Goal: Use online tool/utility: Utilize a website feature to perform a specific function

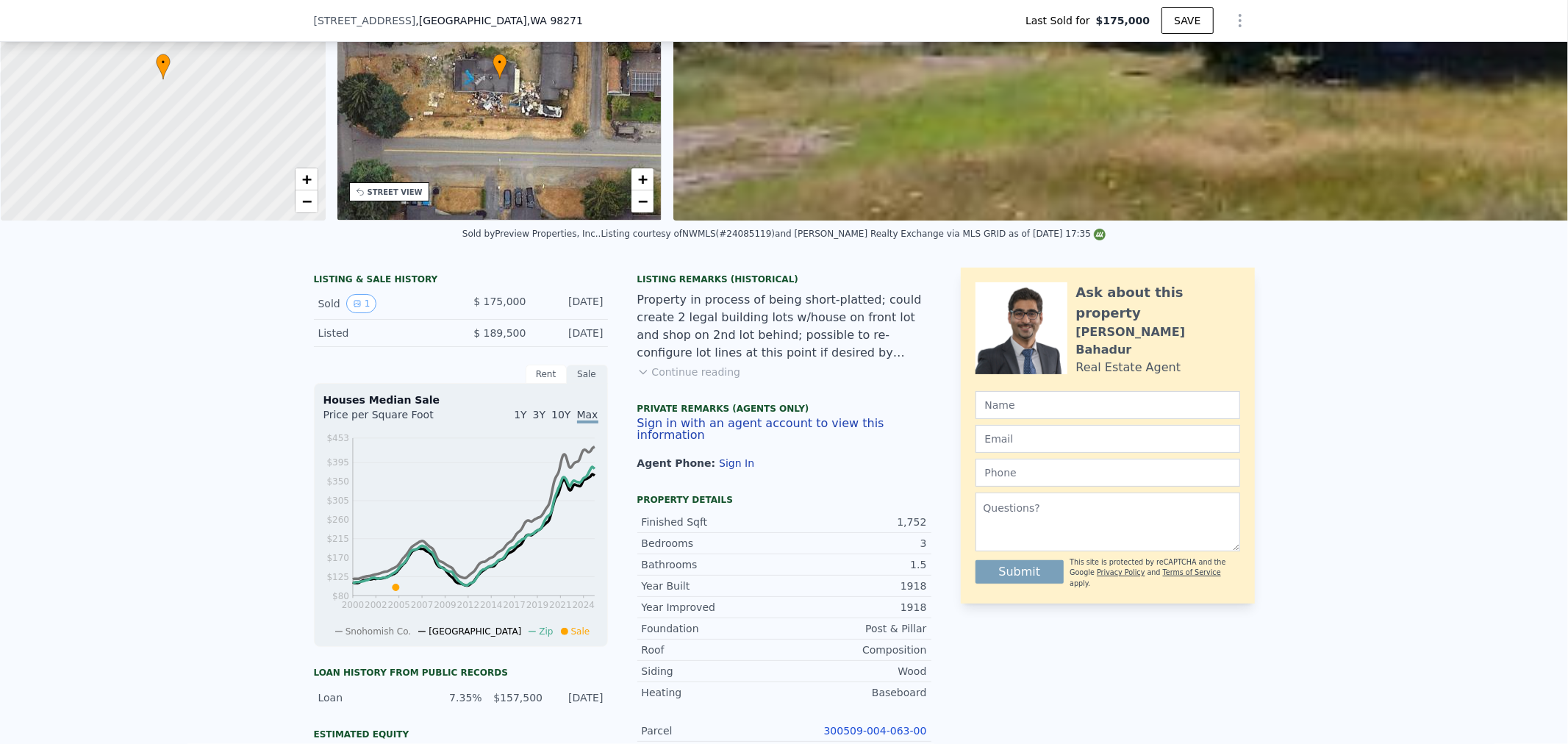
scroll to position [734, 0]
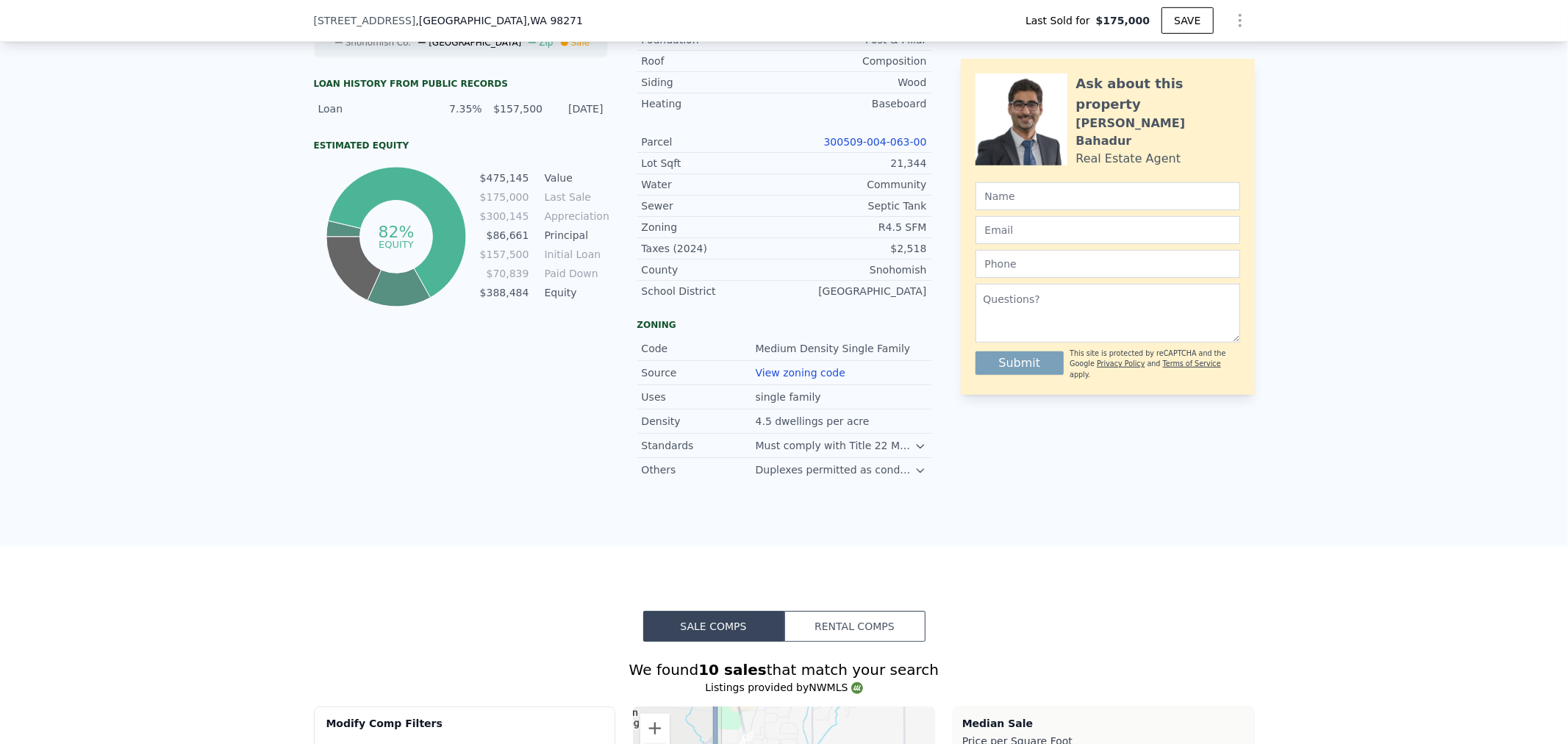
click at [864, 144] on link "300509-004-063-00" at bounding box center [875, 142] width 103 height 12
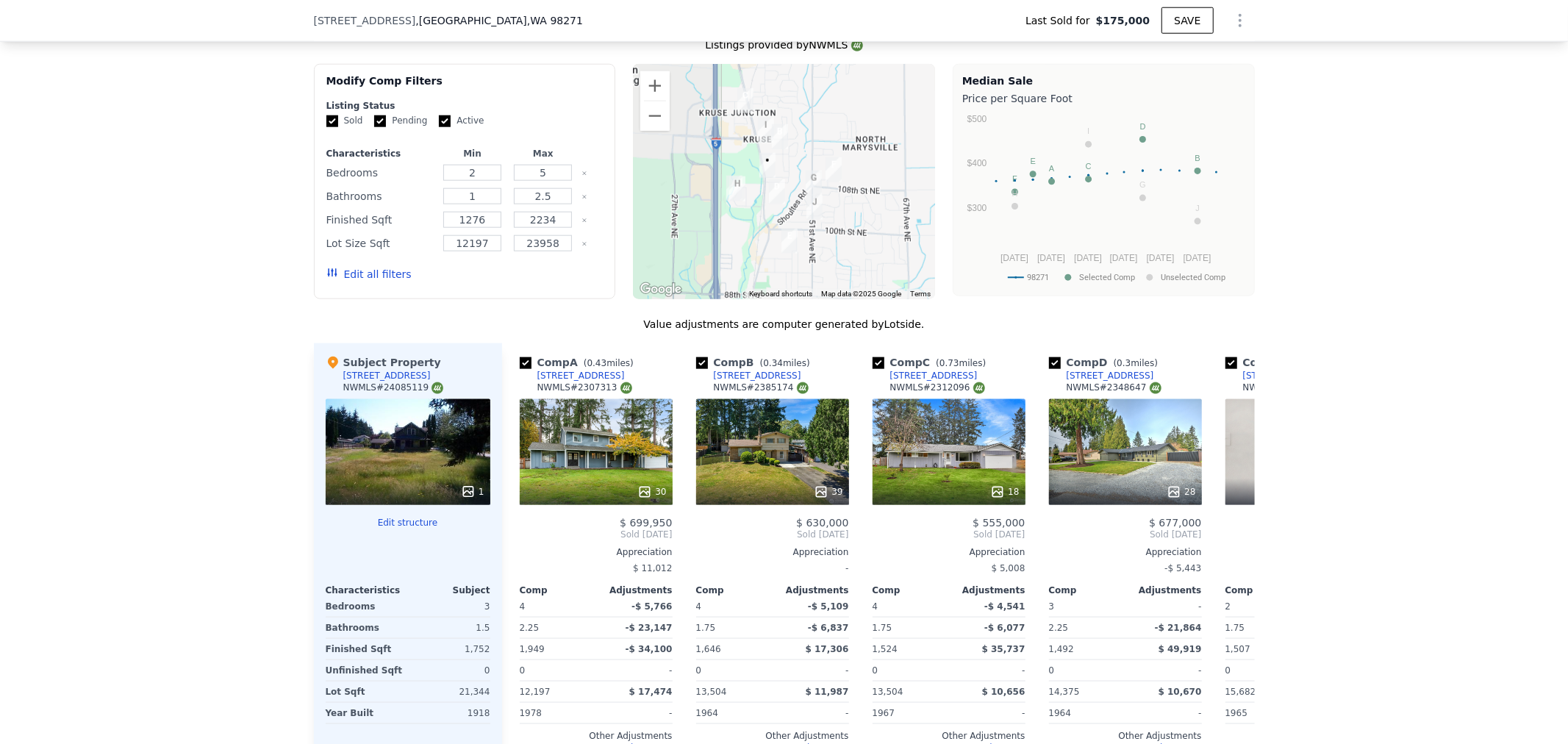
type input "$ 620,000"
type input "$ 384,722"
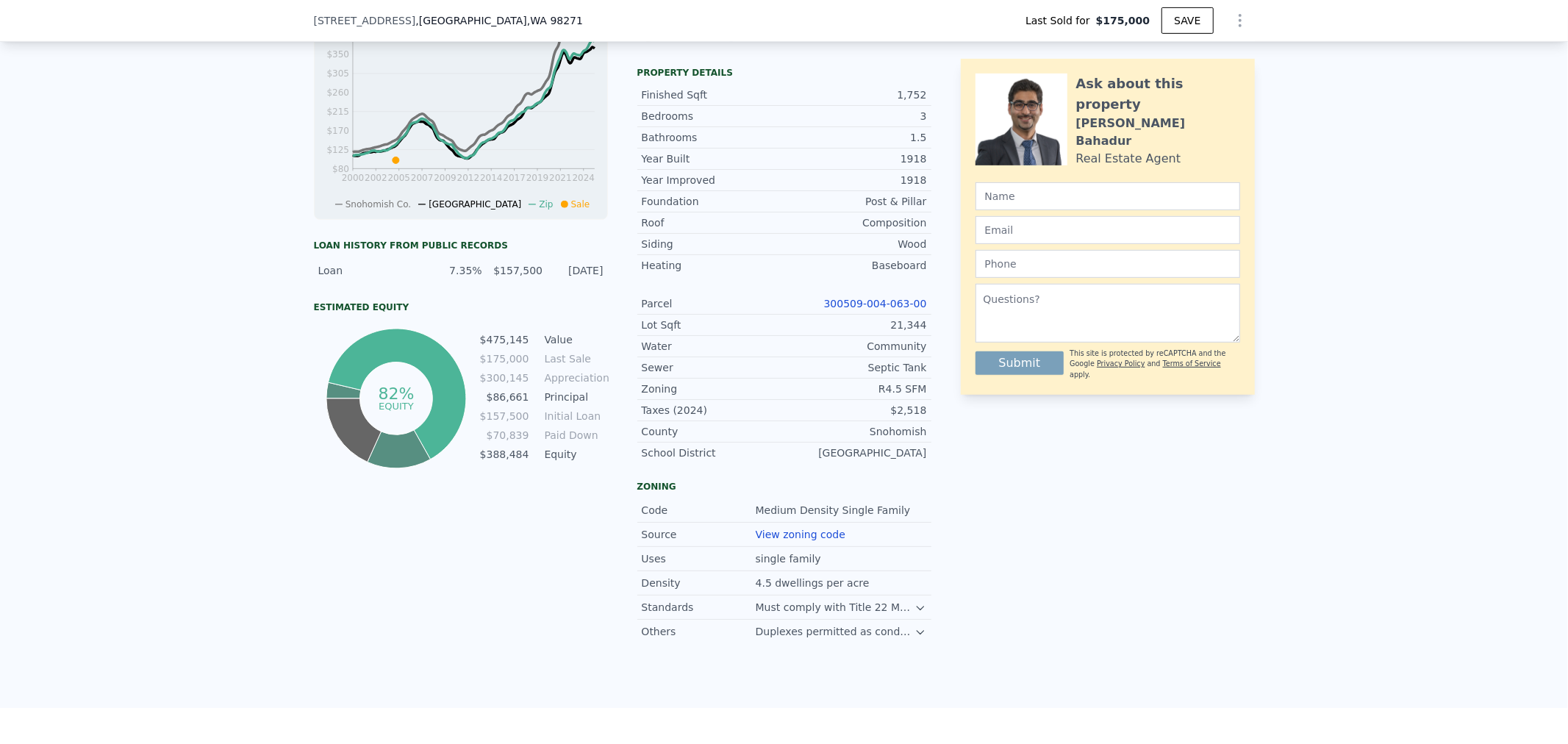
scroll to position [570, 0]
click at [793, 539] on link "View zoning code" at bounding box center [801, 536] width 90 height 12
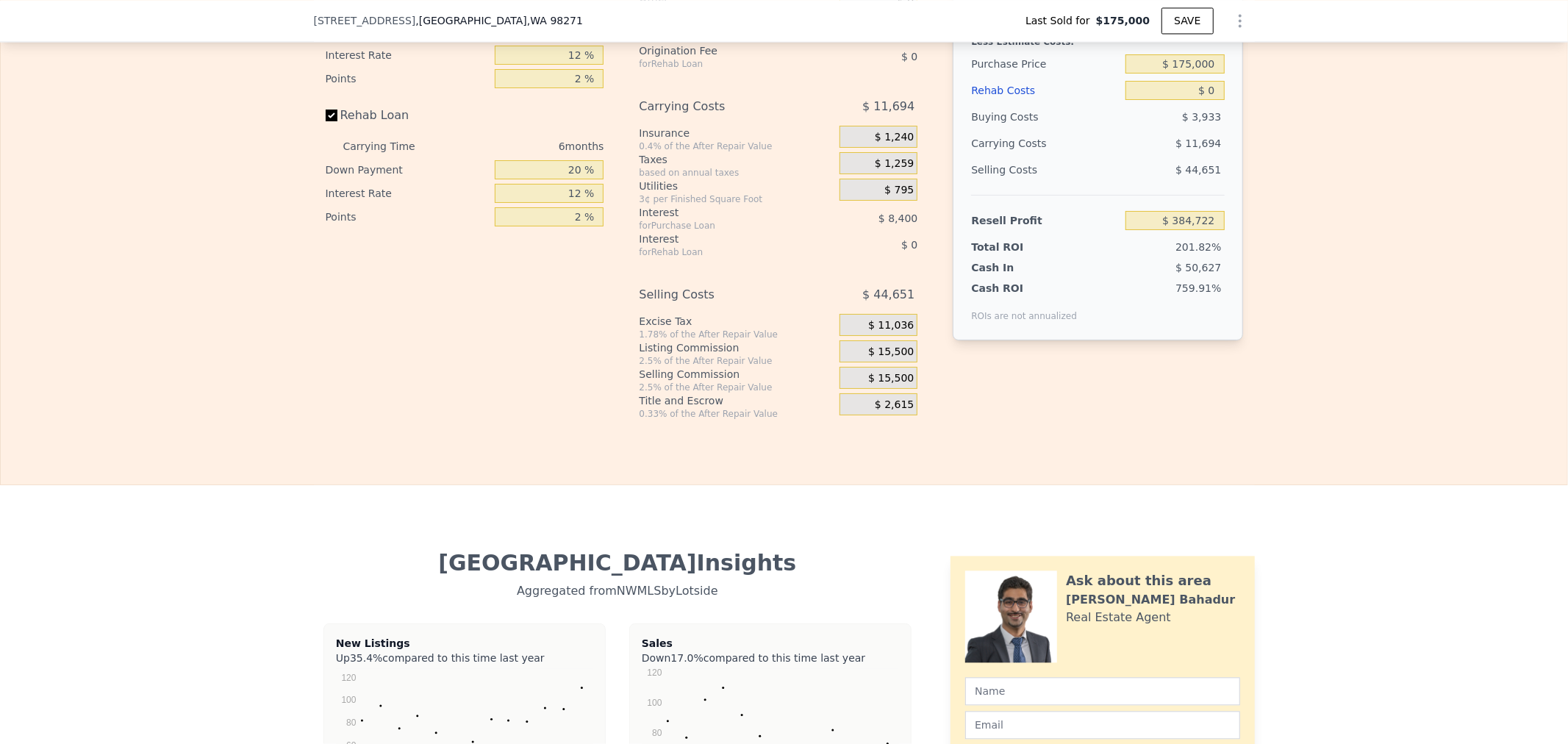
scroll to position [2282, 0]
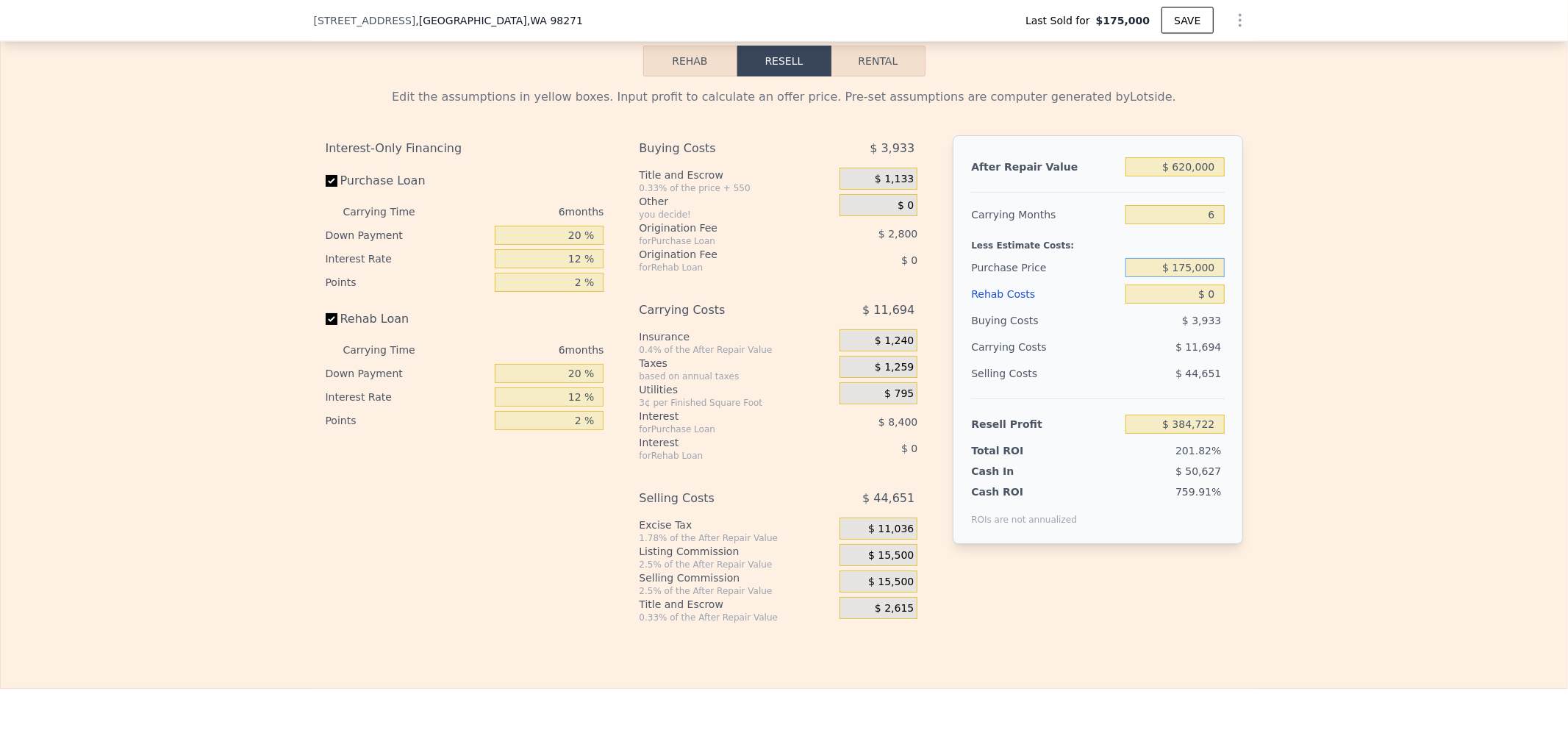
click at [1179, 277] on input "$ 175,000" at bounding box center [1174, 267] width 98 height 19
drag, startPoint x: 1156, startPoint y: 292, endPoint x: 1538, endPoint y: 297, distance: 382.0
click at [1208, 277] on input "$ 175,000" at bounding box center [1174, 267] width 98 height 19
type input "$ 465,000"
click at [1137, 176] on input "$ 620,000" at bounding box center [1174, 167] width 98 height 19
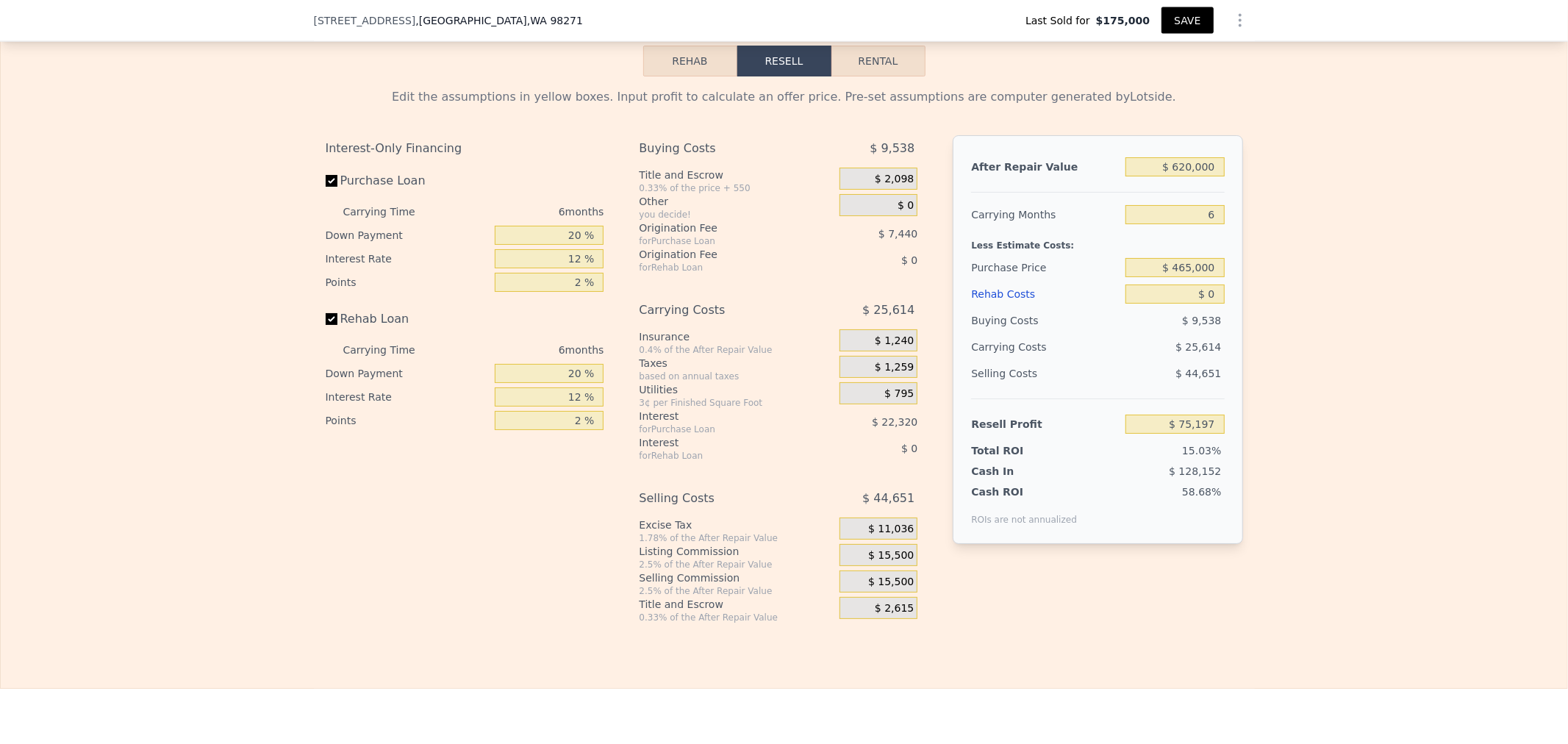
click at [1171, 25] on button "SAVE" at bounding box center [1187, 20] width 52 height 26
type input "$ 75,197"
click at [1125, 303] on input "$ 0" at bounding box center [1174, 294] width 98 height 19
click at [1150, 277] on input "$ 465,000" at bounding box center [1174, 267] width 98 height 19
click at [1390, 315] on div "Edit the assumptions in yellow boxes. Input profit to calculate an offer price.…" at bounding box center [784, 350] width 1567 height 547
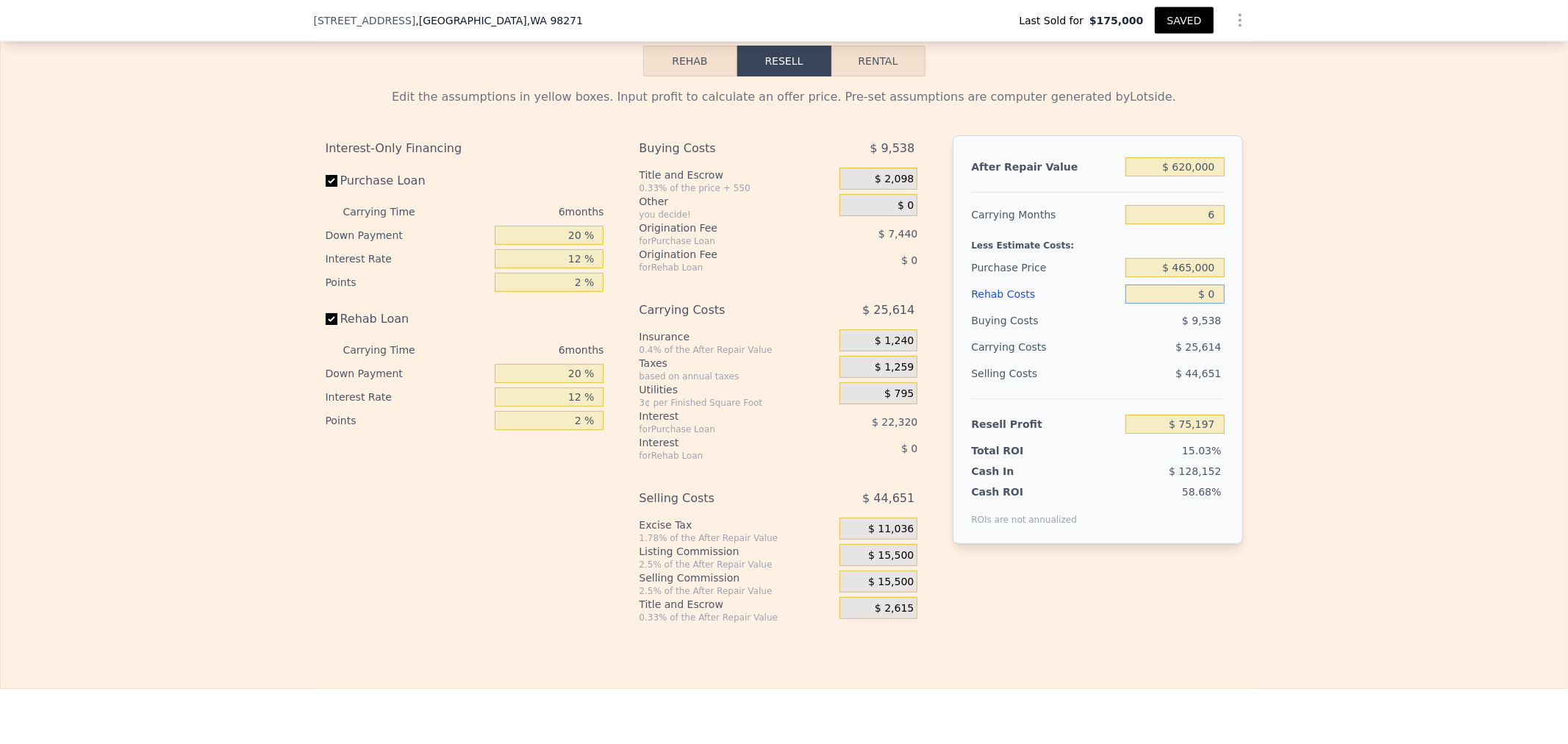
type input "$ 2"
type input "$ 75,195"
type input "$ 1"
type input "$ 75,196"
type input "$ 18"
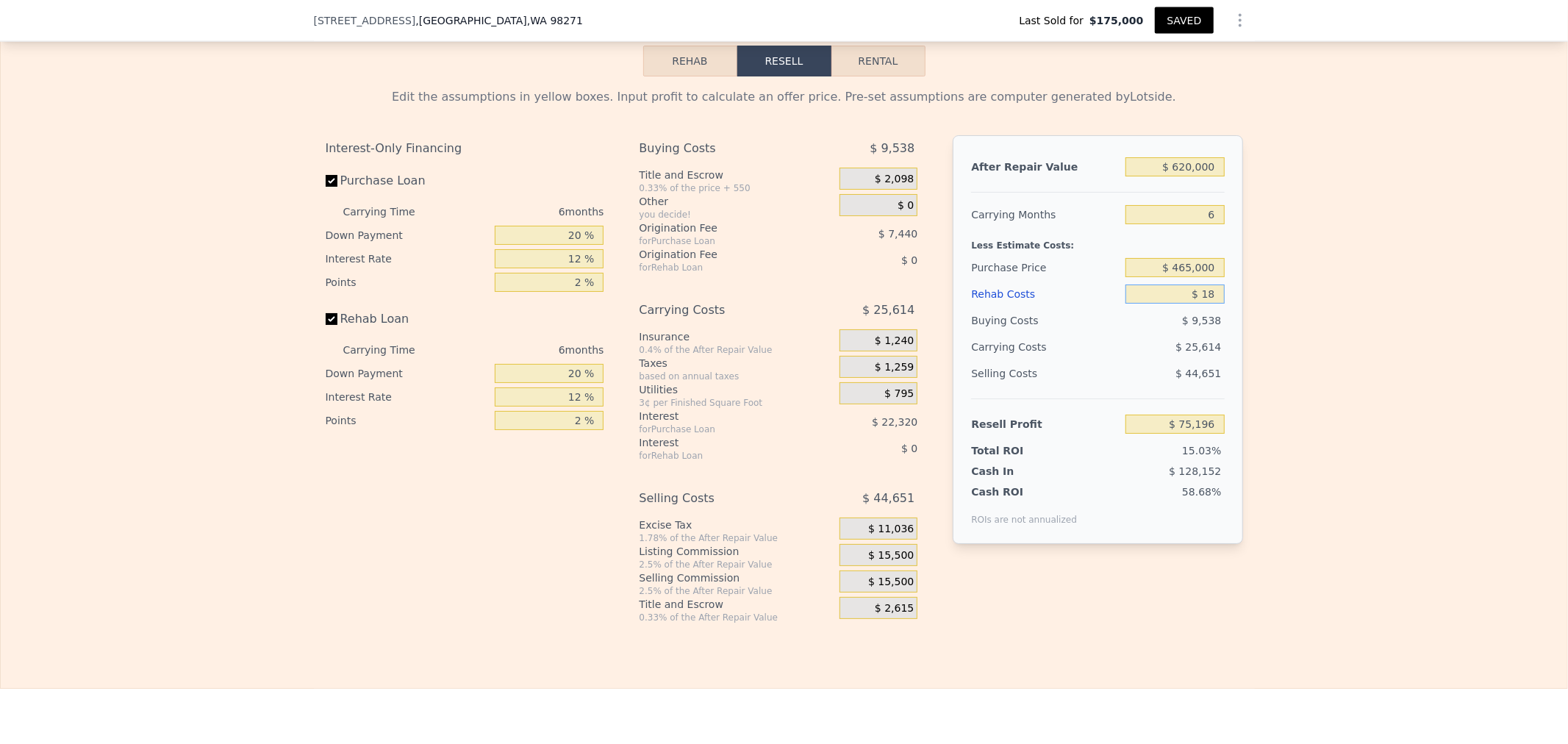
type input "$ 75,179"
type input "$ 185"
type input "$ 75,003"
type input "$ 1,850"
type input "$ 73,227"
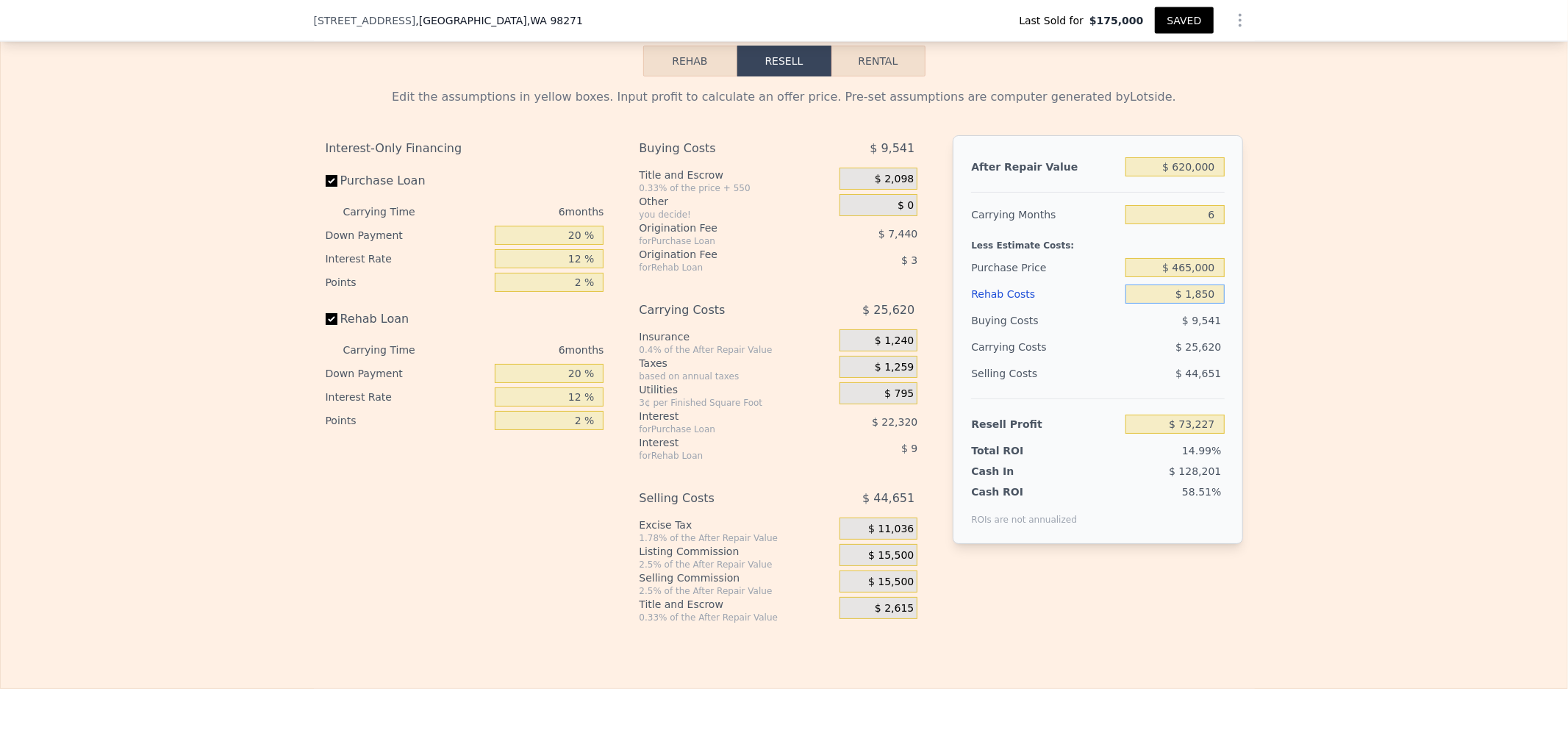
type input "$ 18,500"
type input "$ 55,513"
type input "$ 185,000"
type input "-$ 121,643"
type input "$ 1,850,000"
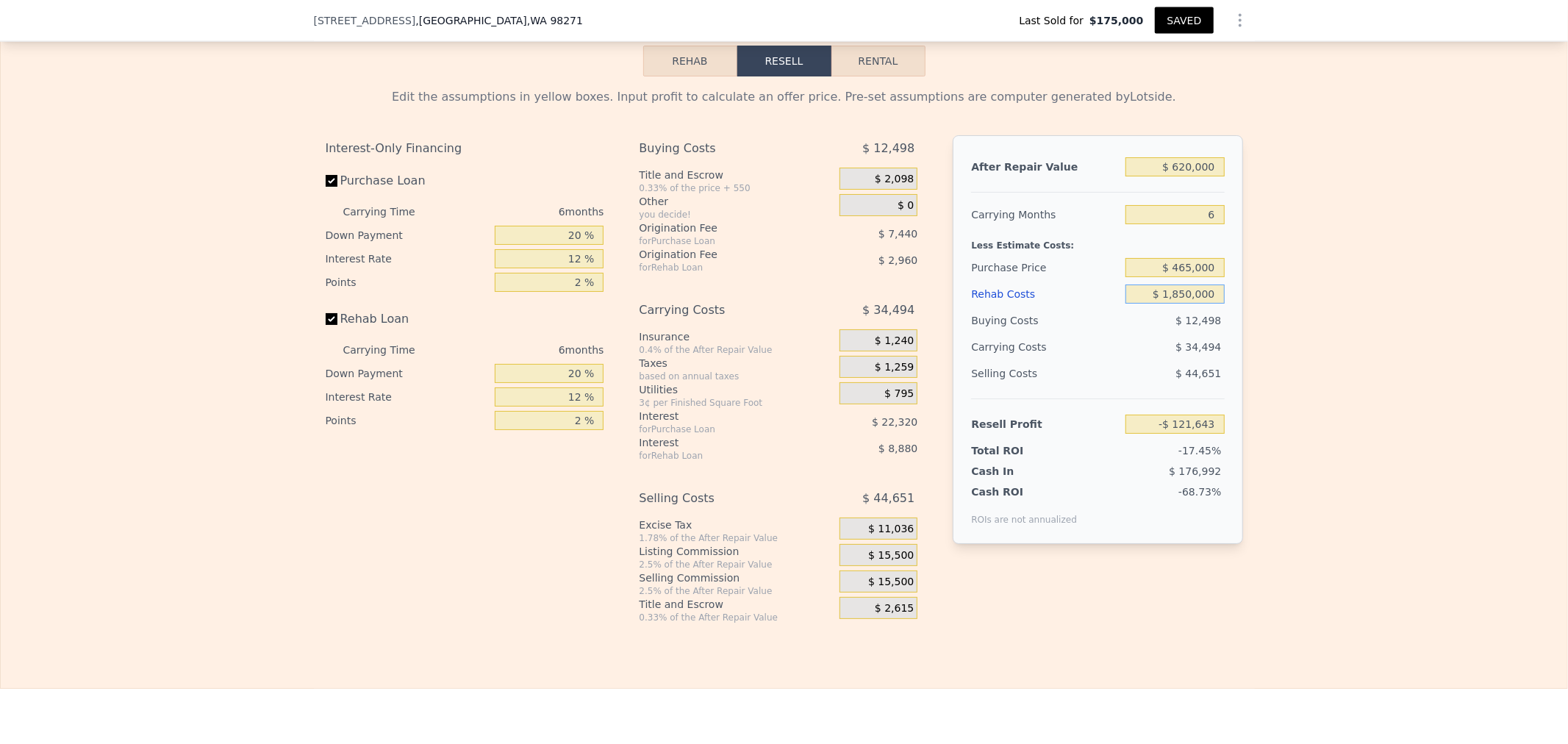
type input "-$ 1,893,203"
type input "$ 185,000"
type input "-$ 121,643"
click at [1445, 351] on div "Edit the assumptions in yellow boxes. Input profit to calculate an offer price.…" at bounding box center [784, 350] width 1567 height 547
click at [1135, 176] on input "$ 620,000" at bounding box center [1174, 167] width 98 height 19
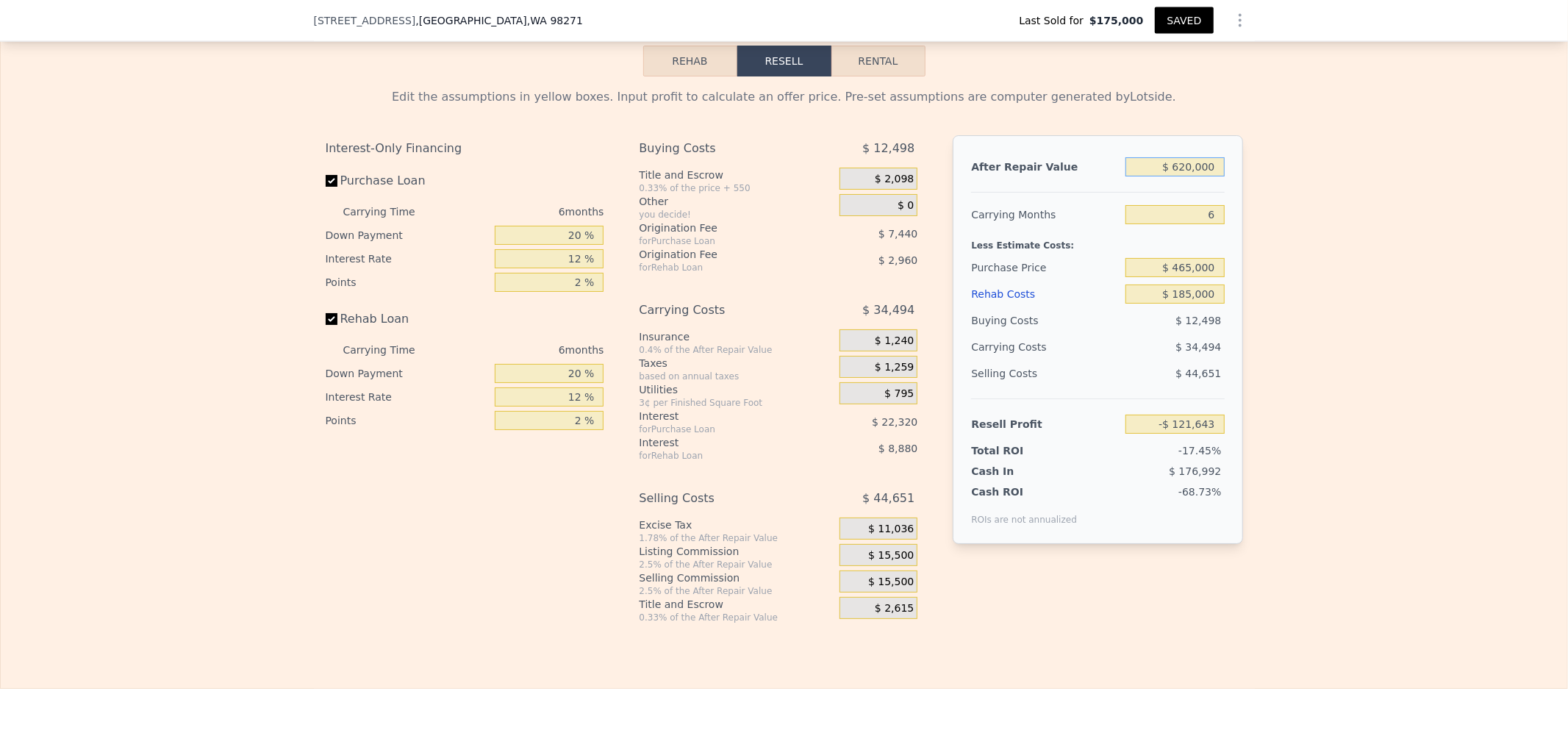
drag, startPoint x: 1135, startPoint y: 180, endPoint x: 1274, endPoint y: 178, distance: 139.0
click at [1274, 178] on div "Edit the assumptions in yellow boxes. Input profit to calculate an offer price.…" at bounding box center [784, 350] width 1567 height 547
click at [1303, 292] on div "Edit the assumptions in yellow boxes. Input profit to calculate an offer price.…" at bounding box center [784, 350] width 1567 height 547
type input "$ 0"
type input "$ 75,197"
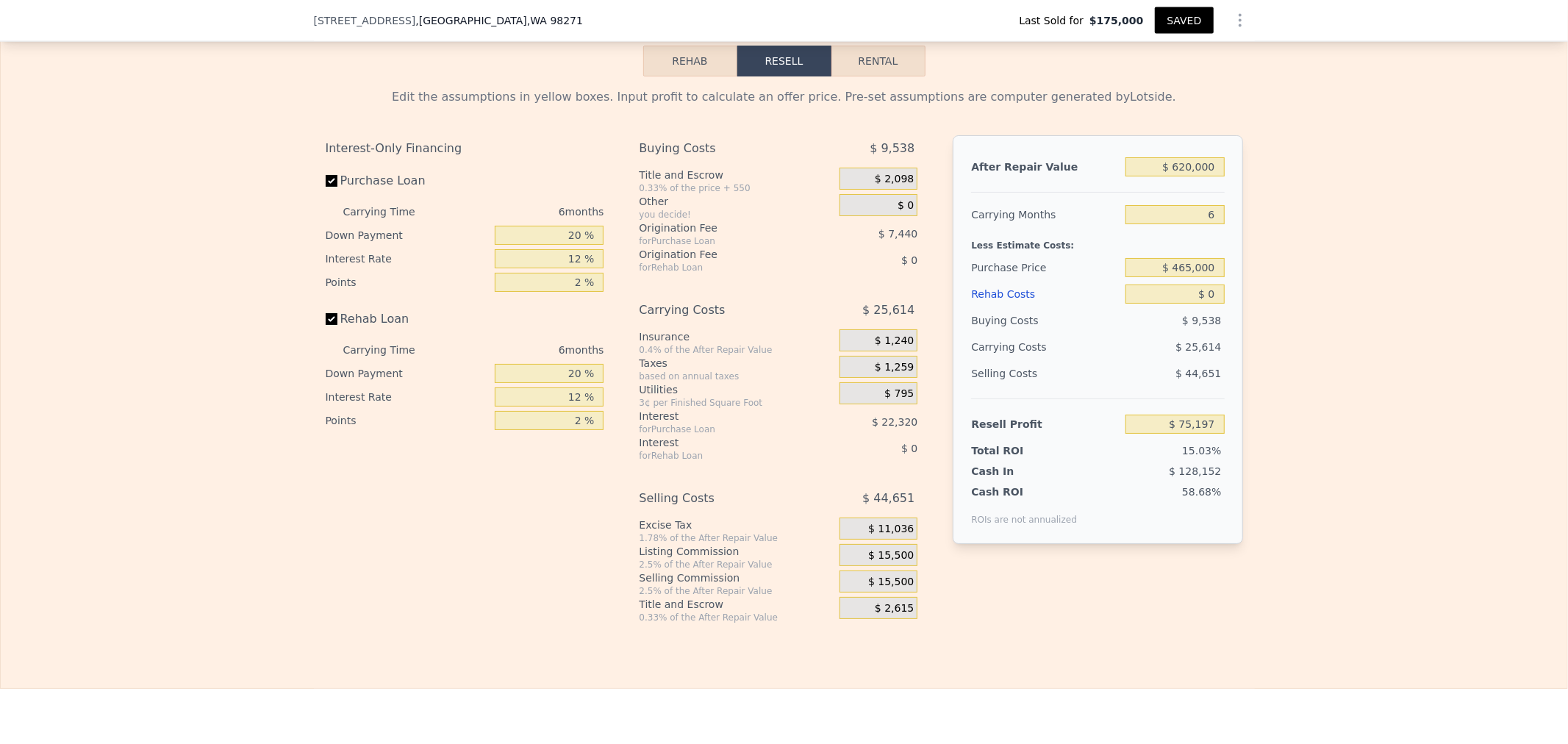
click at [349, 125] on div "Edit the assumptions in yellow boxes. Input profit to calculate an offer price.…" at bounding box center [784, 356] width 917 height 535
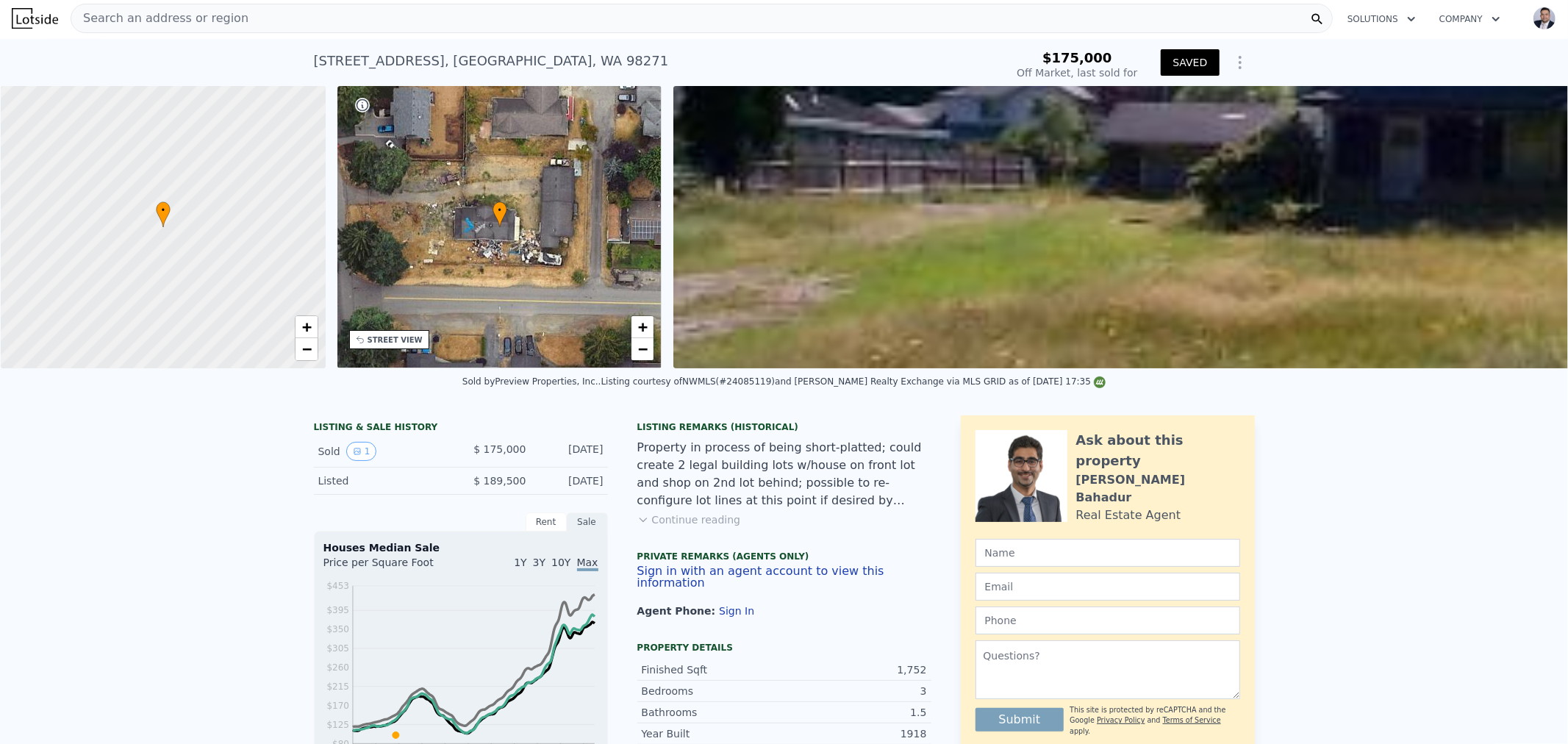
scroll to position [0, 0]
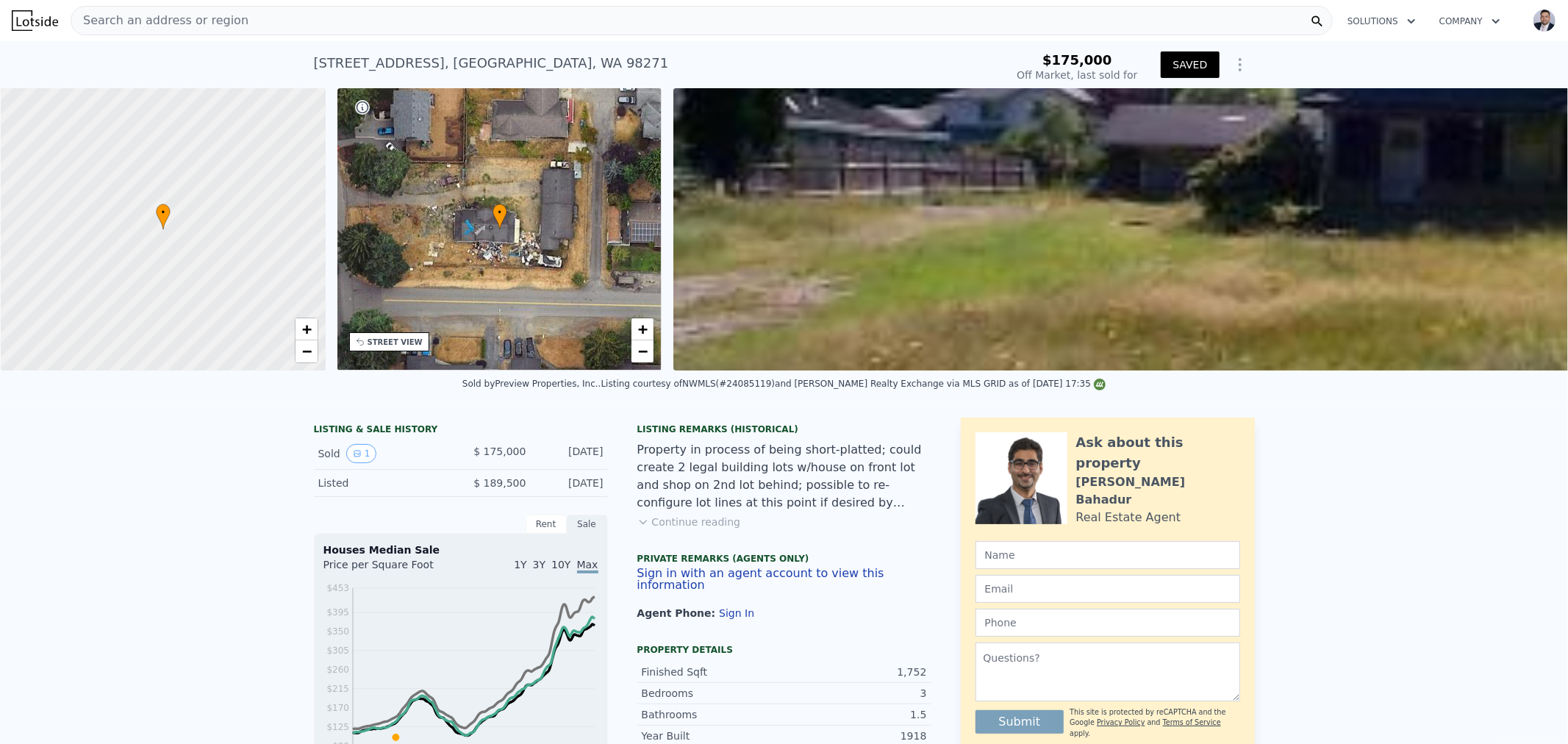
click at [33, 16] on img at bounding box center [35, 20] width 46 height 20
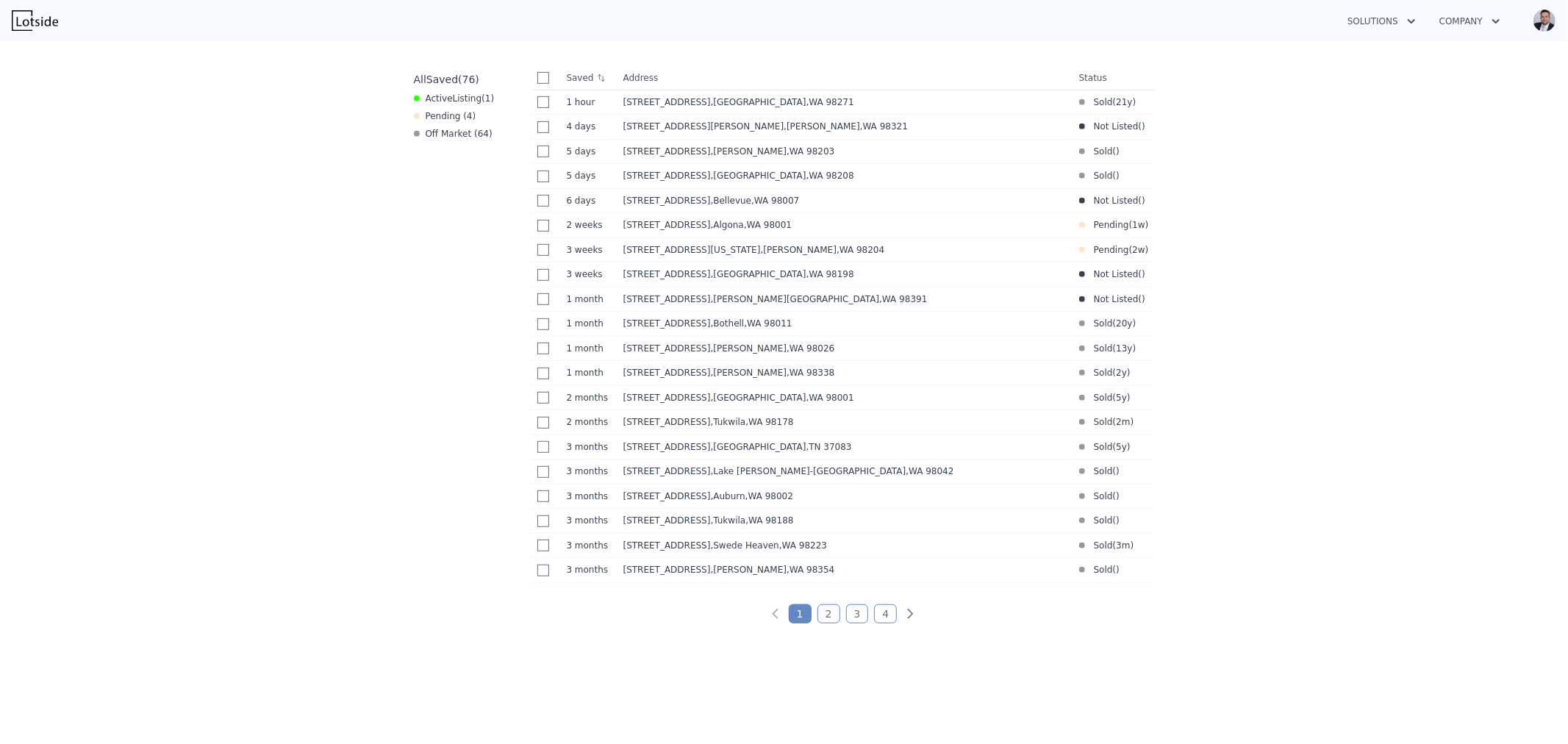
scroll to position [653, 0]
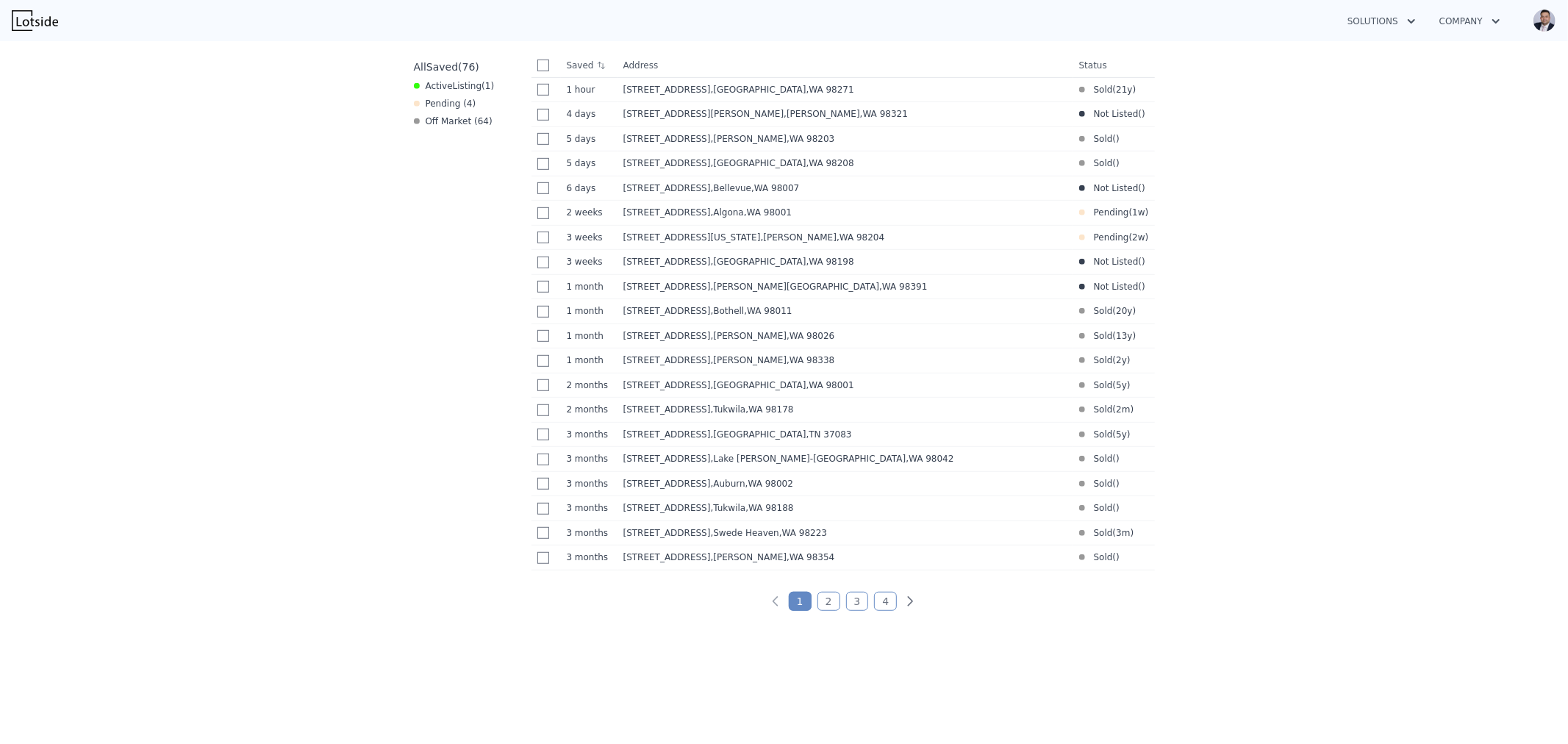
click at [822, 611] on link "2" at bounding box center [829, 602] width 22 height 19
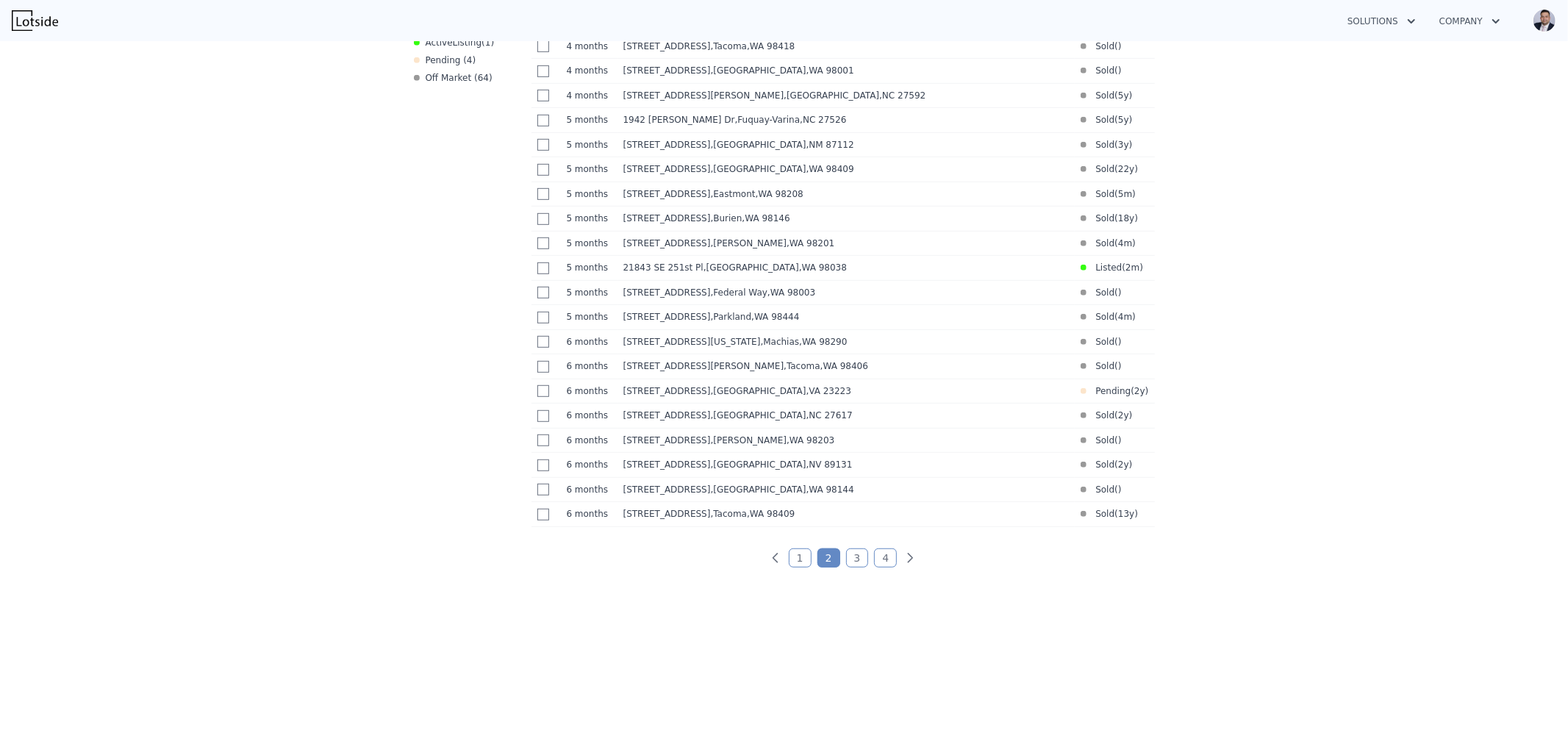
scroll to position [725, 0]
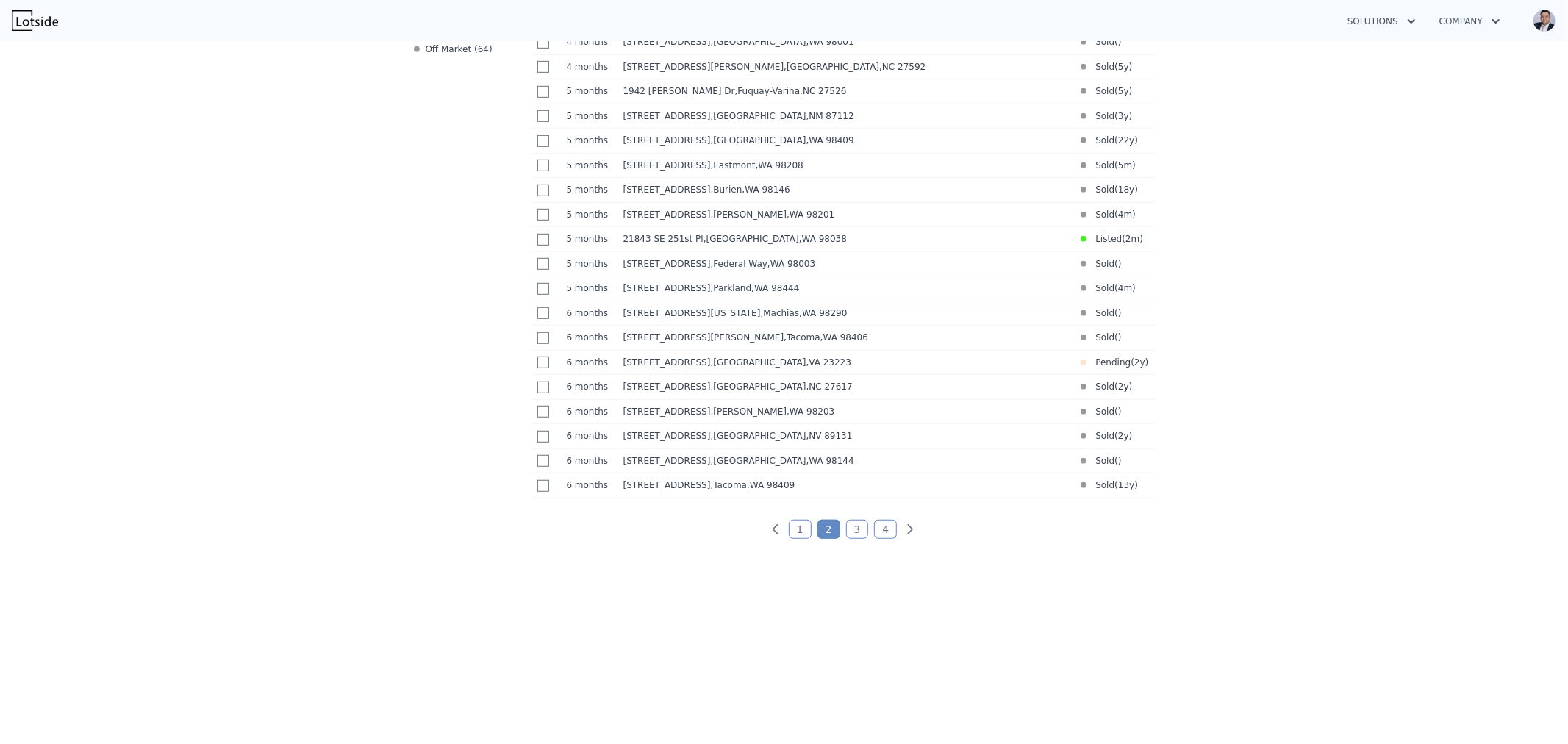
click at [846, 537] on link "3" at bounding box center [857, 530] width 22 height 19
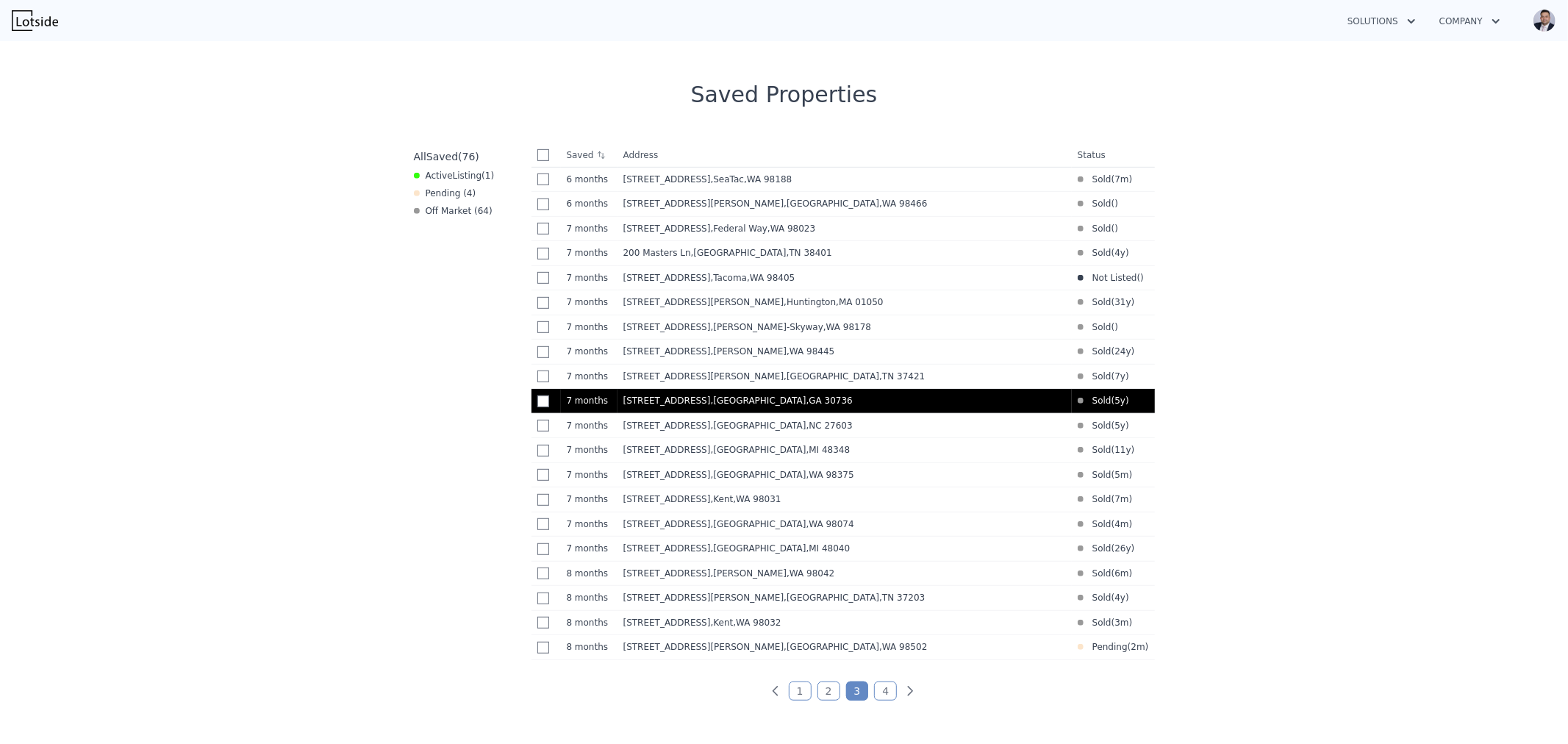
scroll to position [562, 0]
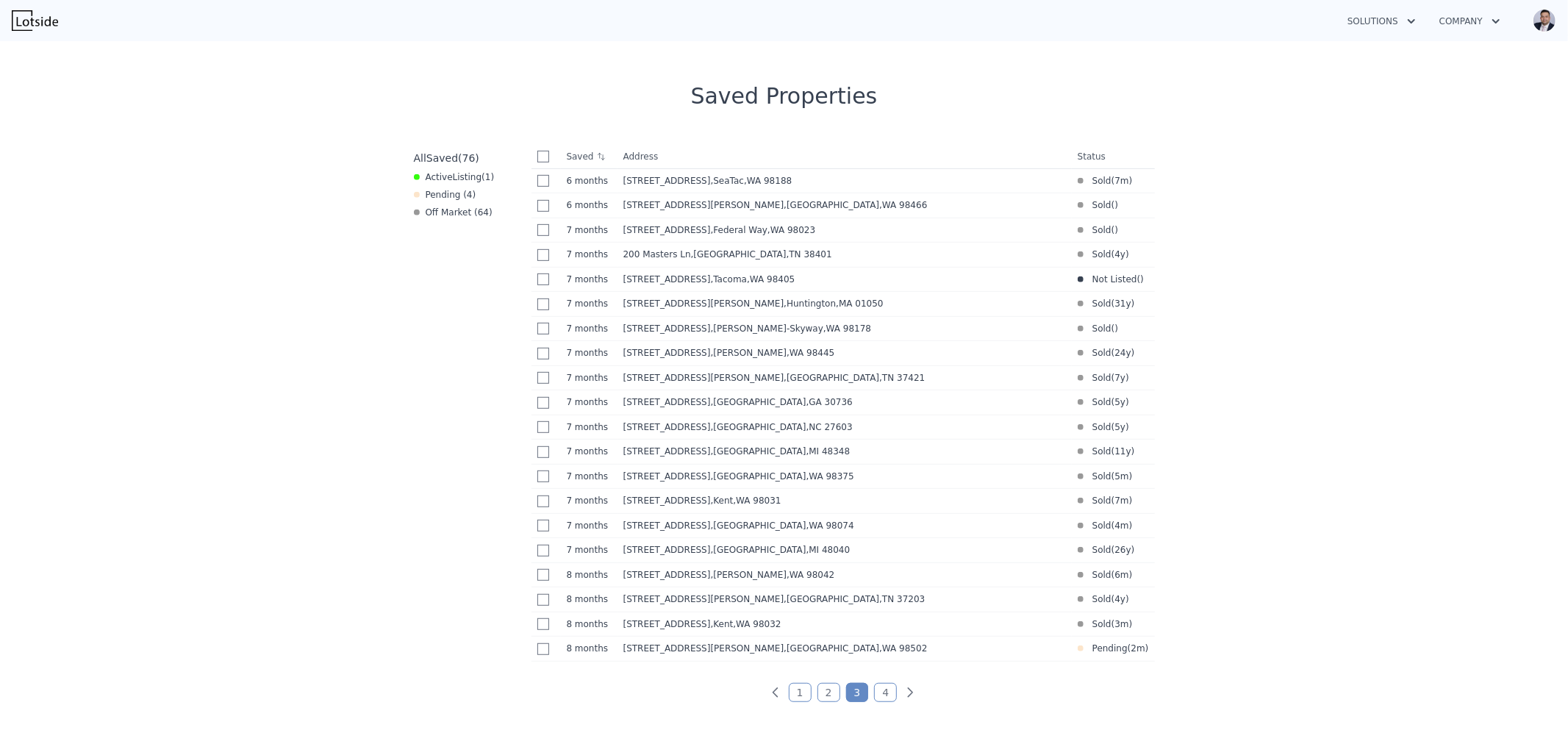
click at [847, 702] on link "3" at bounding box center [857, 692] width 22 height 19
click at [877, 701] on link "4" at bounding box center [886, 692] width 22 height 19
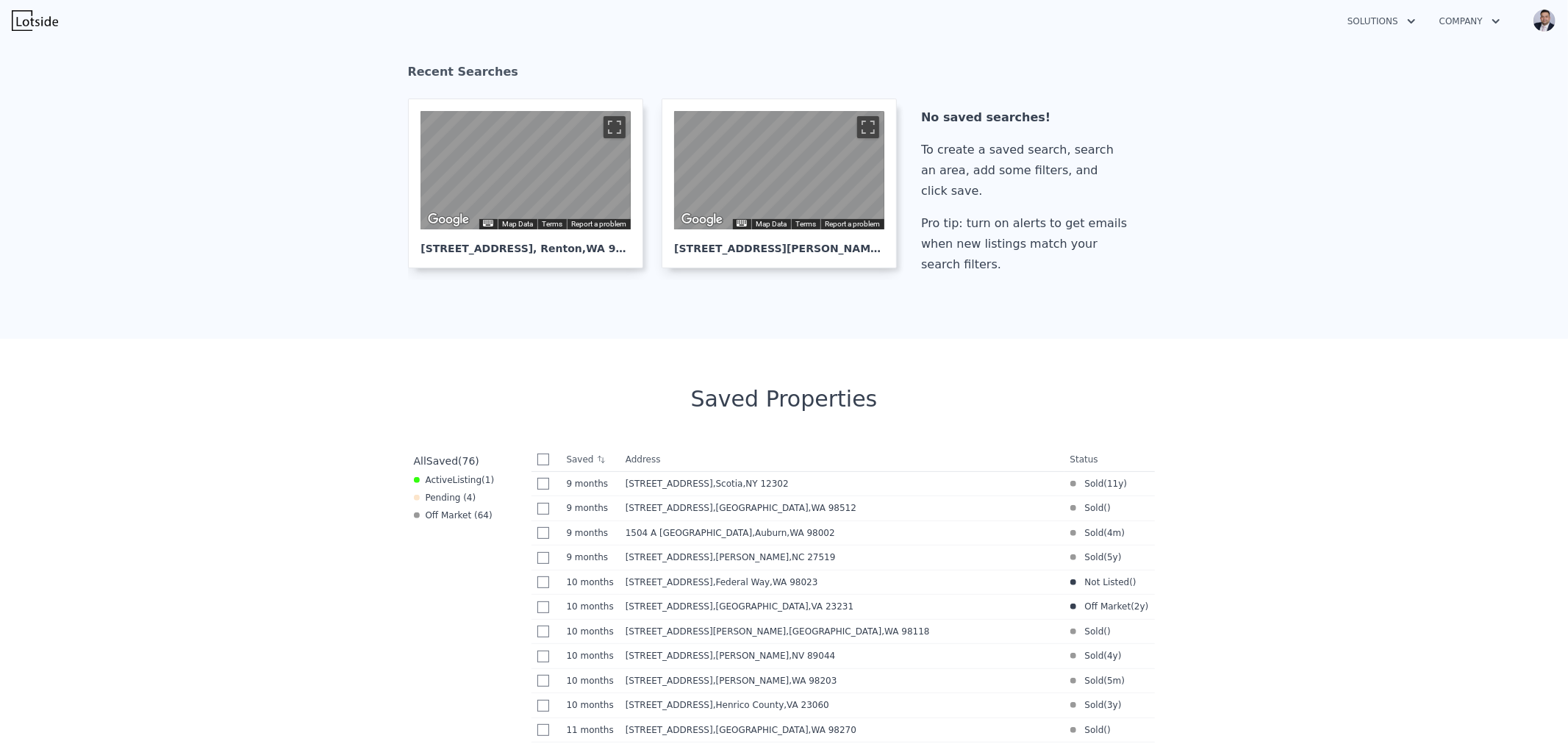
scroll to position [0, 0]
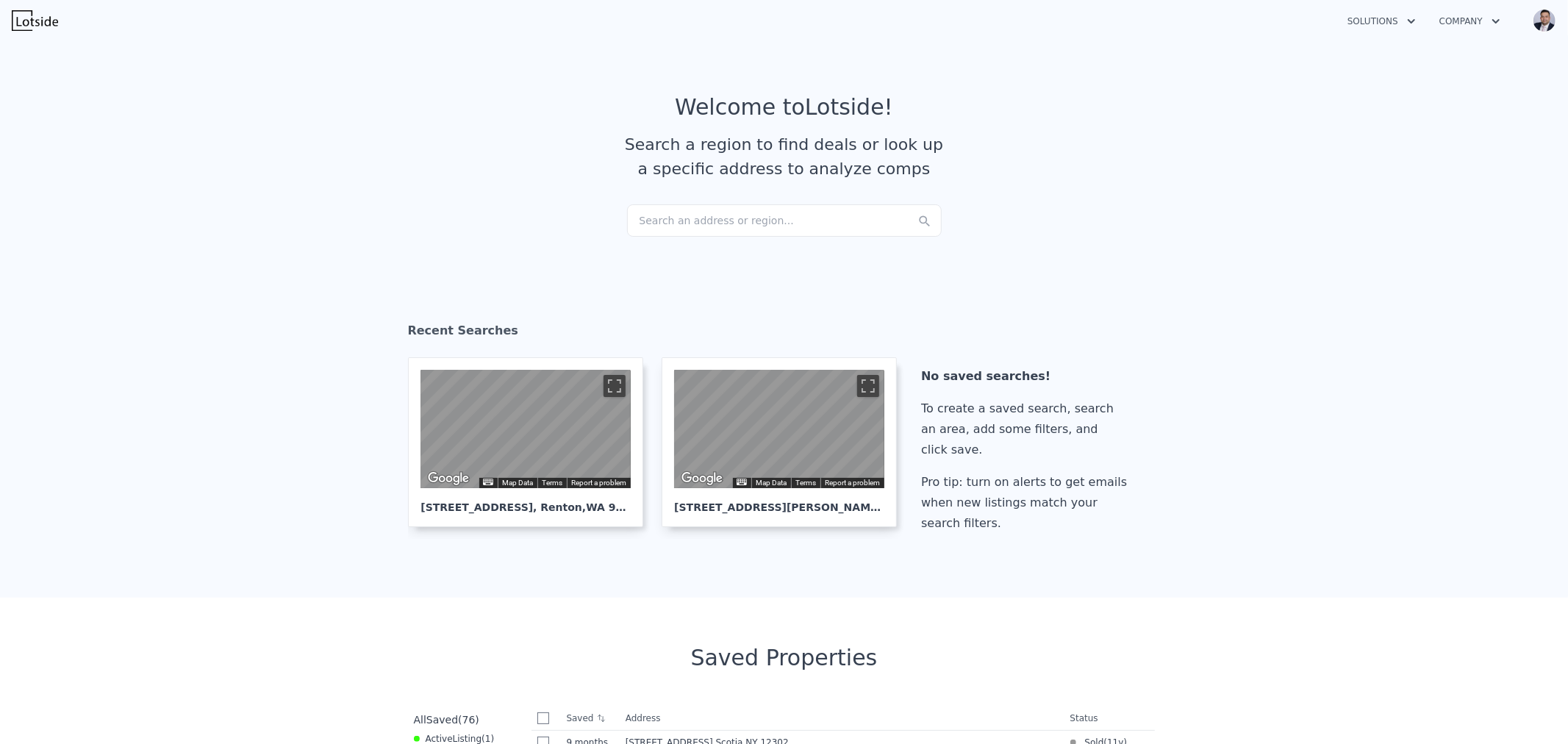
click at [680, 228] on div "Search an address or region..." at bounding box center [784, 220] width 315 height 32
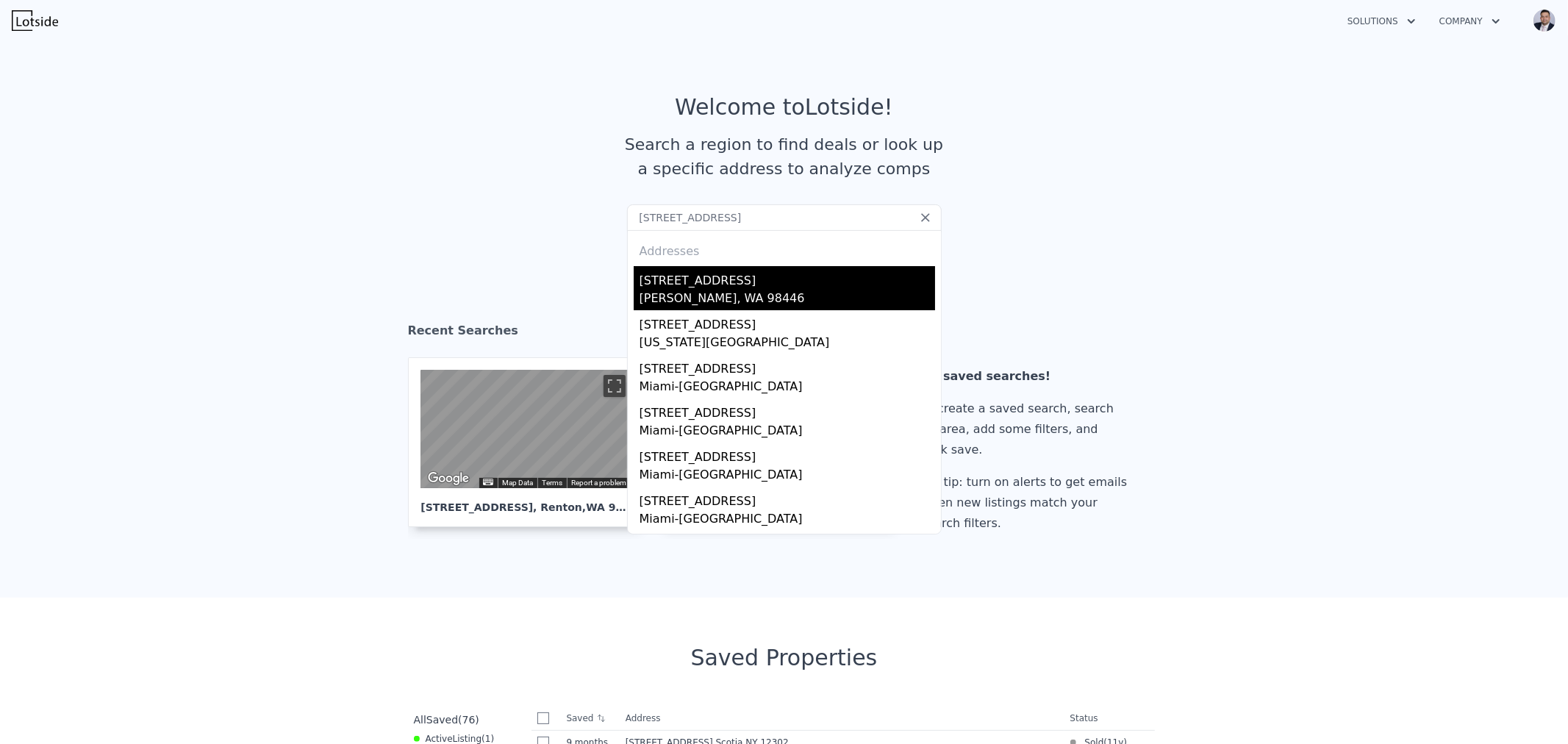
type input "[STREET_ADDRESS]"
click at [714, 294] on div "[PERSON_NAME], WA 98446" at bounding box center [787, 300] width 295 height 20
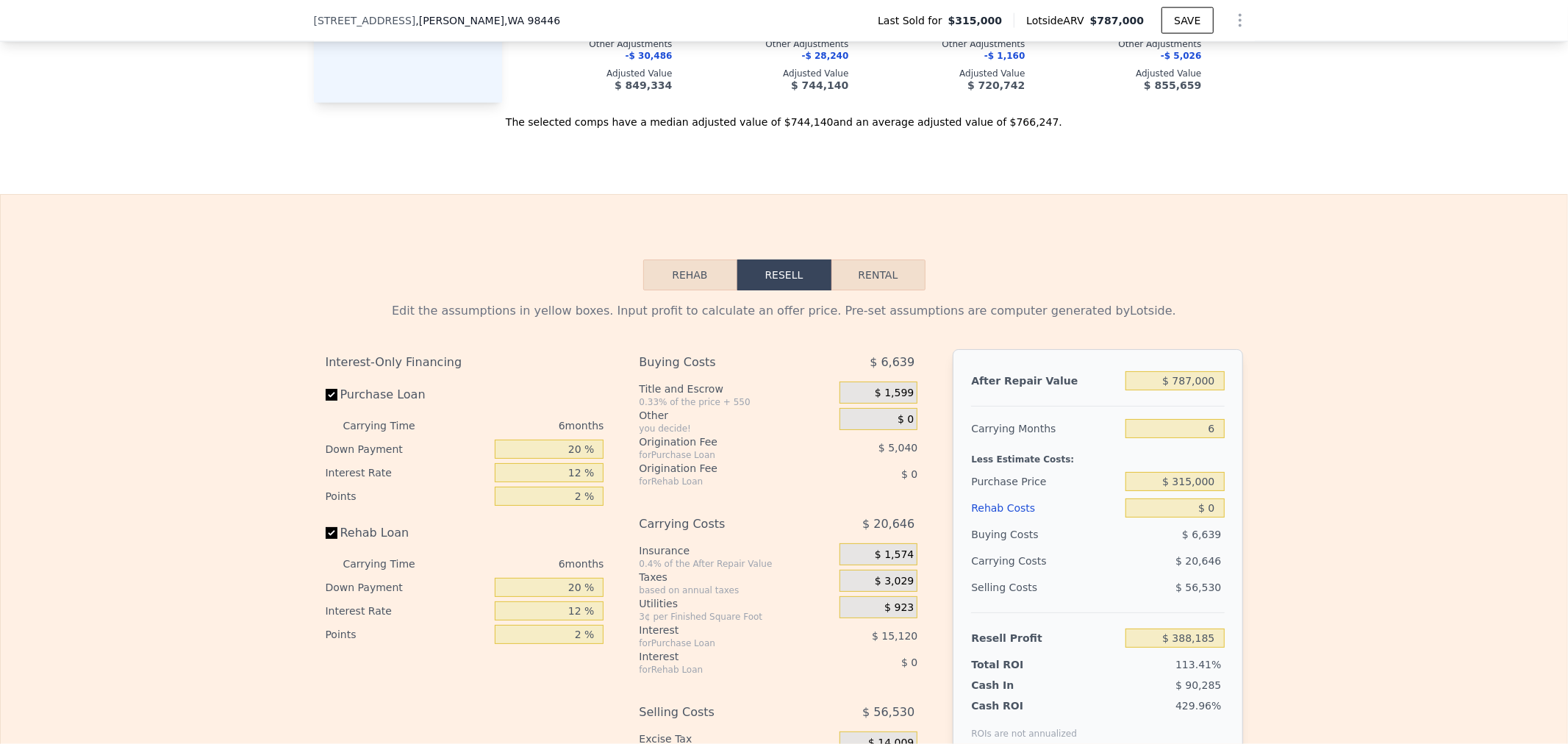
scroll to position [1791, 0]
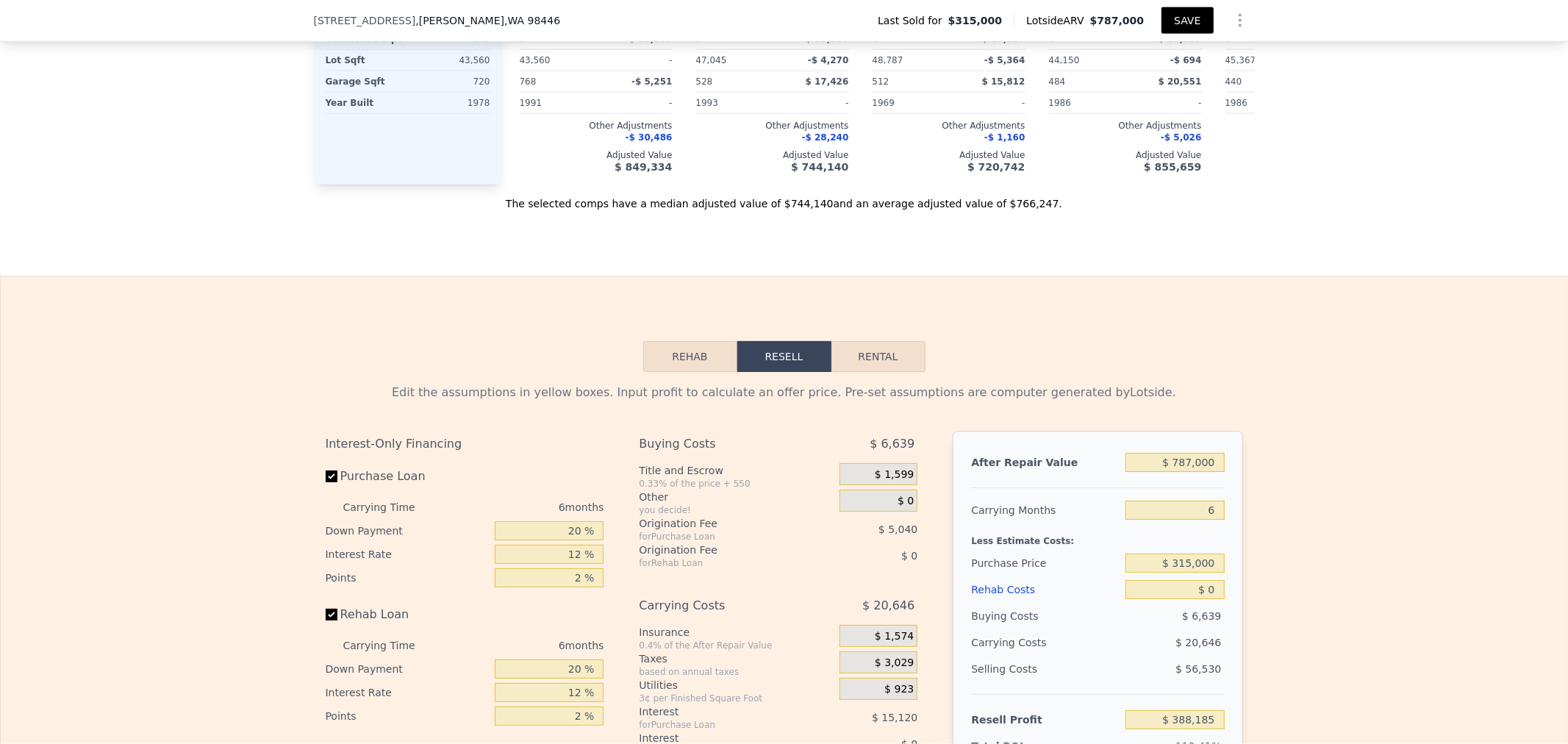
click at [1196, 17] on button "SAVE" at bounding box center [1187, 20] width 52 height 26
